Goal: Find specific page/section: Find specific page/section

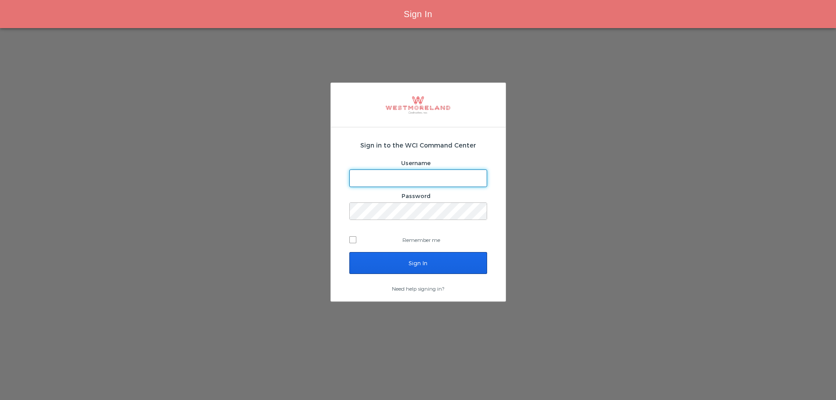
type input "bleverett@westmoreland.nyc"
click at [425, 266] on input "Sign In" at bounding box center [418, 263] width 138 height 22
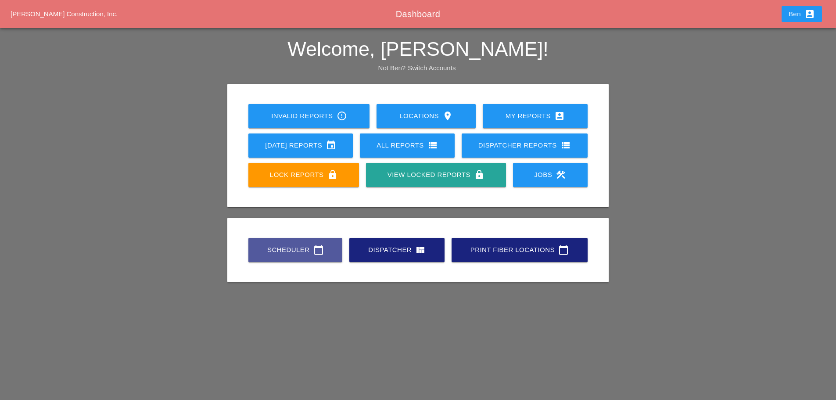
click at [315, 260] on link "Scheduler calendar_today" at bounding box center [295, 250] width 94 height 24
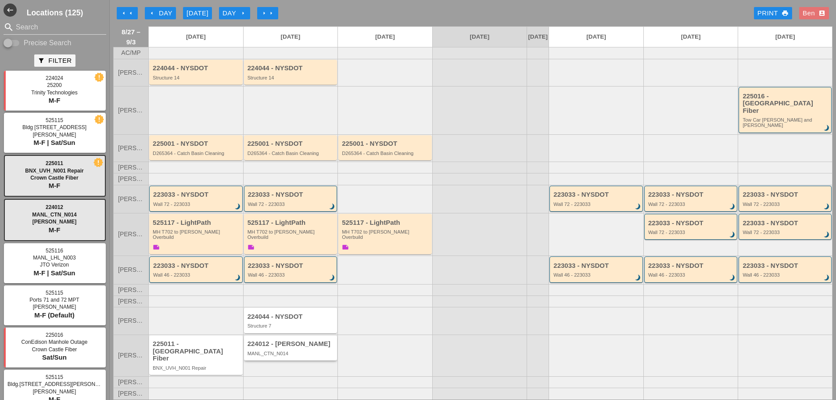
click at [282, 356] on div "MANL_CTN_N014" at bounding box center [292, 353] width 88 height 5
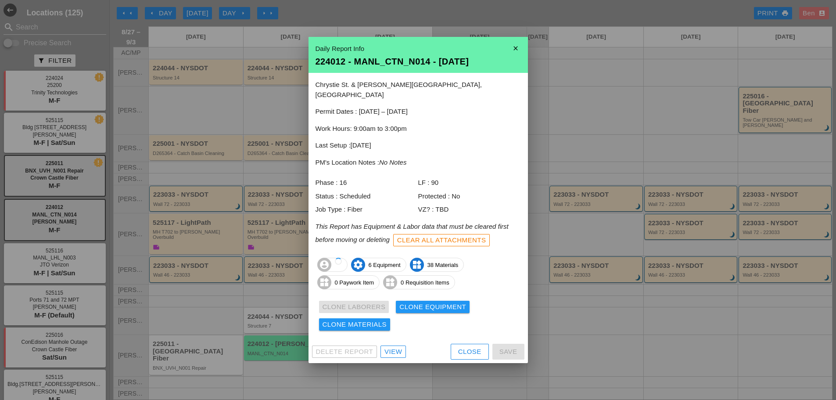
click at [400, 347] on div "View" at bounding box center [394, 352] width 18 height 10
